Goal: Navigation & Orientation: Find specific page/section

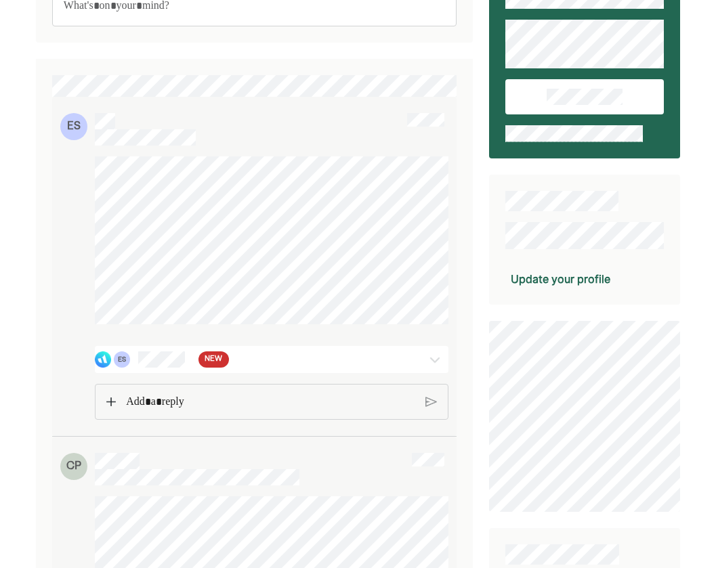
scroll to position [95, 0]
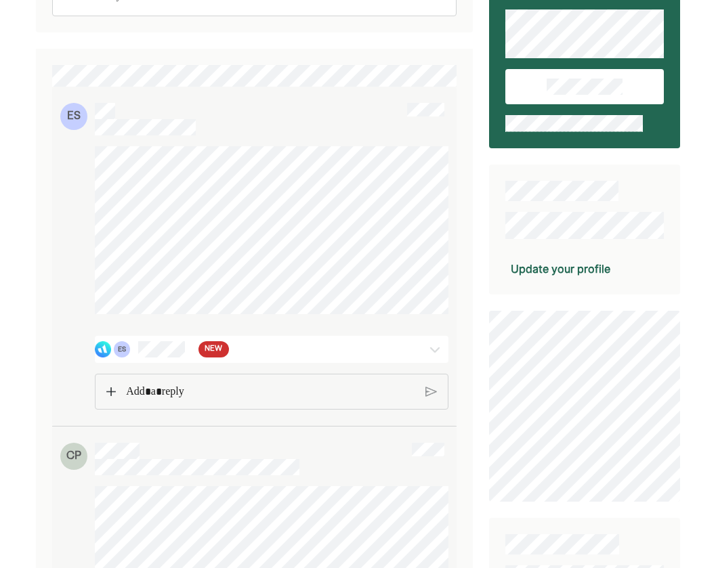
click at [217, 356] on span "NEW" at bounding box center [214, 350] width 18 height 14
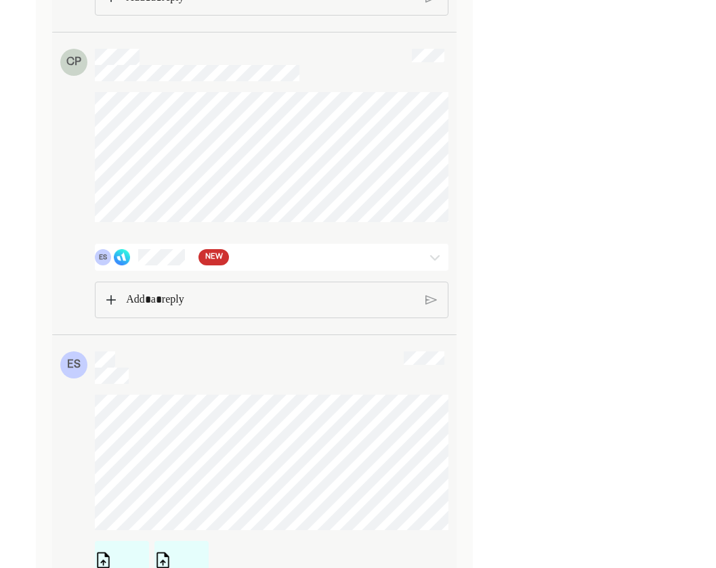
scroll to position [1845, 0]
click at [213, 263] on span "NEW" at bounding box center [214, 257] width 18 height 14
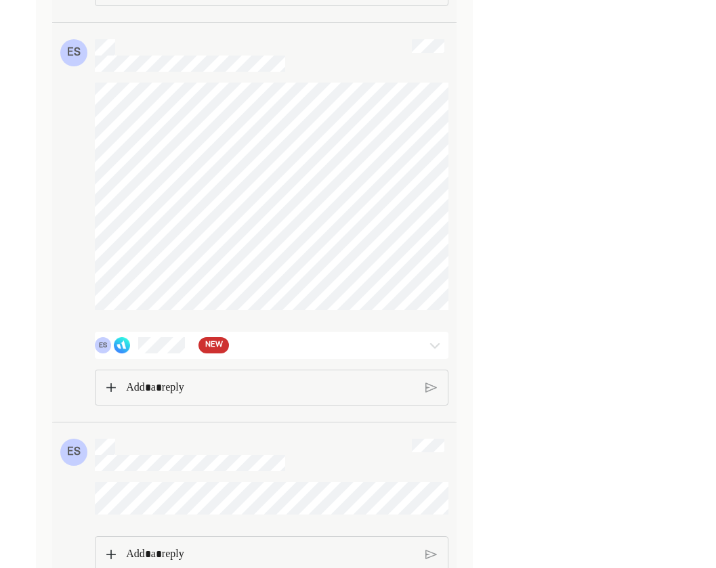
scroll to position [4200, 0]
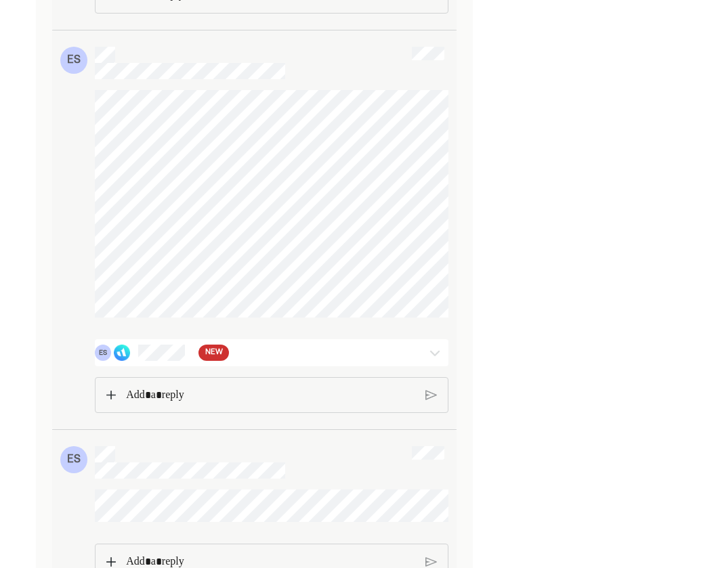
click at [210, 360] on span "NEW" at bounding box center [214, 353] width 18 height 14
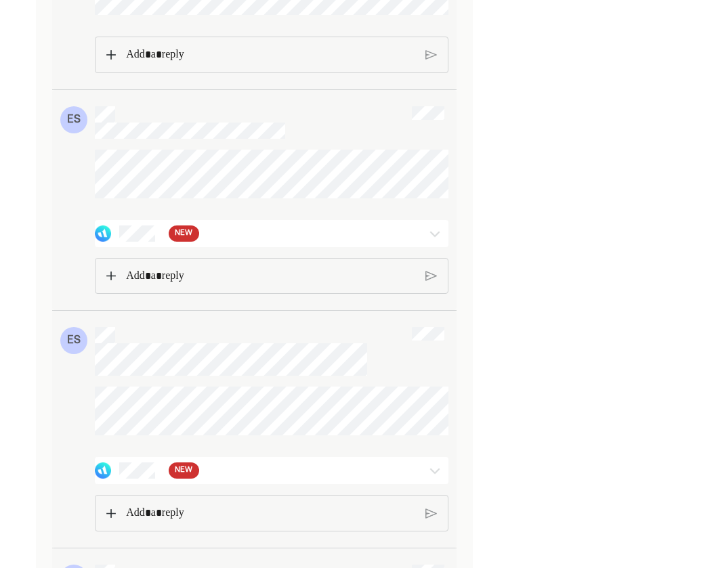
scroll to position [5445, 0]
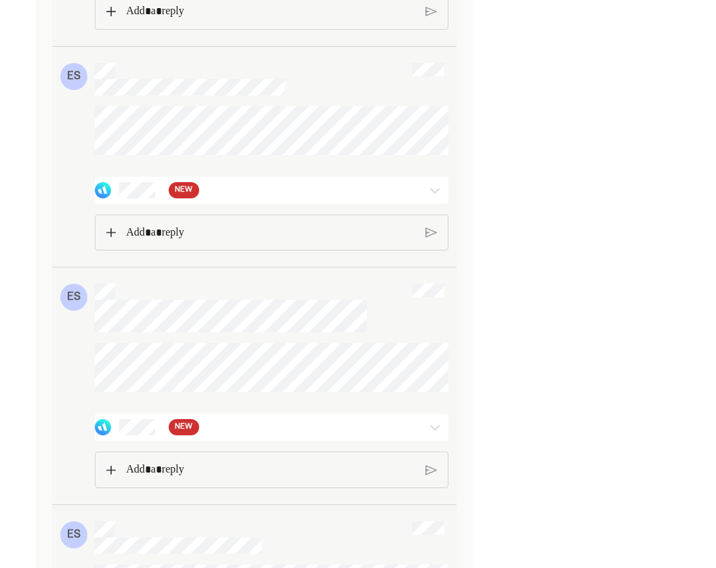
click at [182, 197] on span "NEW" at bounding box center [184, 191] width 18 height 14
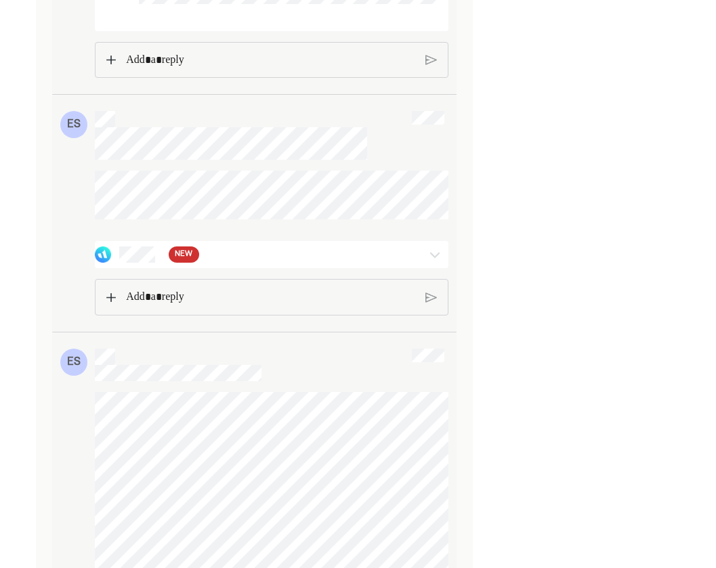
scroll to position [5729, 0]
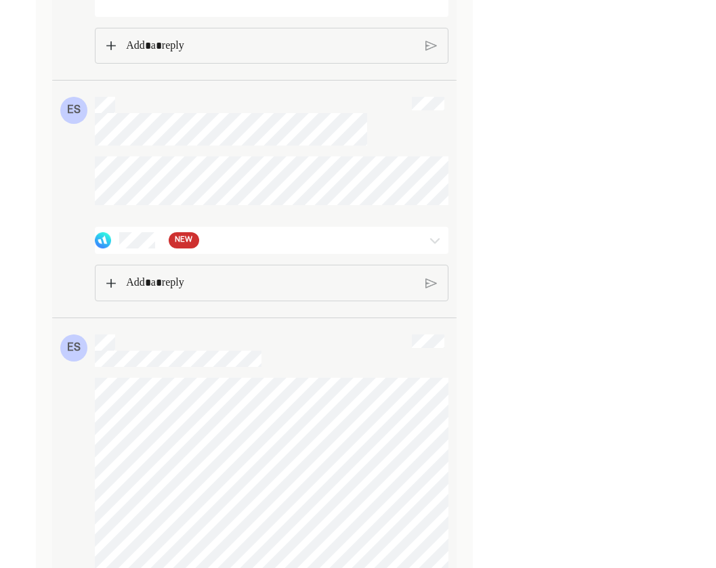
click at [188, 247] on span "NEW" at bounding box center [184, 241] width 18 height 14
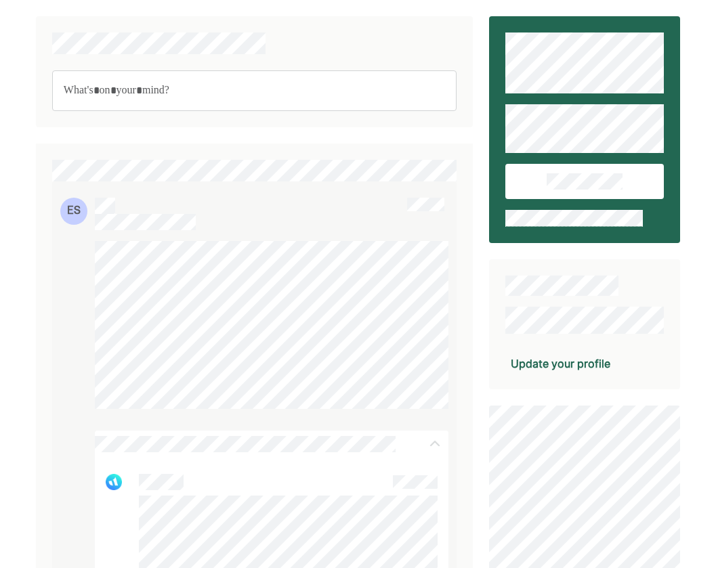
scroll to position [0, 0]
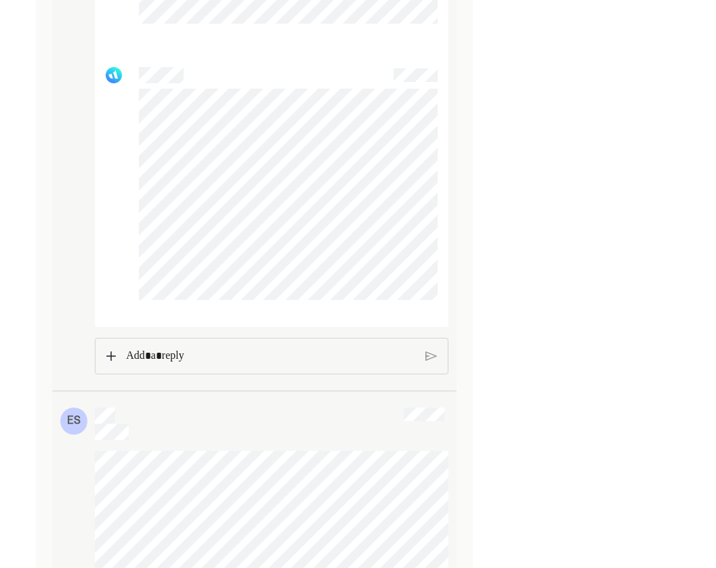
scroll to position [1577, 0]
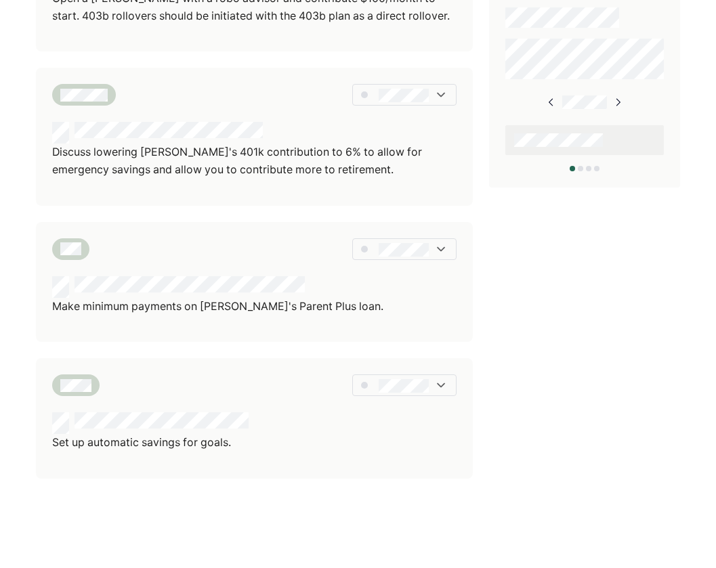
scroll to position [738, 0]
